Goal: Information Seeking & Learning: Learn about a topic

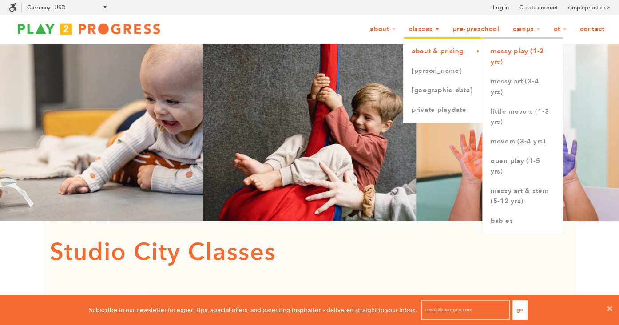
click at [501, 60] on link "Messy Play (1-3 yrs)" at bounding box center [523, 57] width 80 height 30
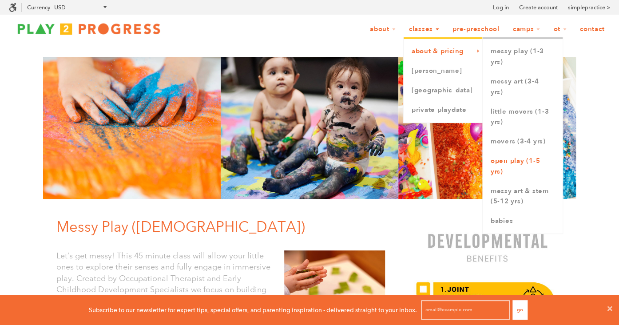
click at [508, 159] on link "Open Play (1-5 yrs)" at bounding box center [523, 166] width 80 height 30
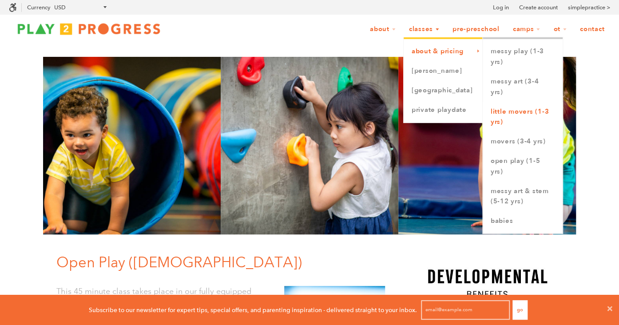
click at [513, 111] on link "Little Movers (1-3 yrs)" at bounding box center [523, 117] width 80 height 30
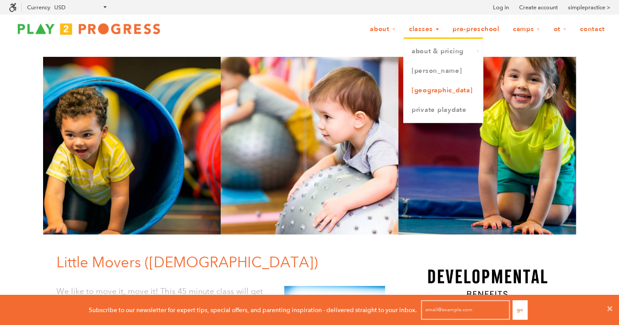
click at [419, 85] on link "[GEOGRAPHIC_DATA]" at bounding box center [443, 91] width 79 height 20
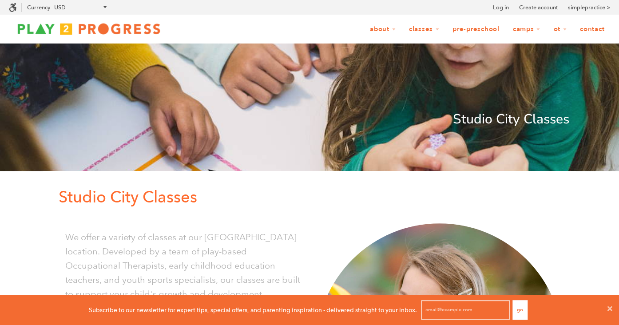
click at [490, 32] on link "Pre-Preschool" at bounding box center [476, 29] width 59 height 17
